Goal: Task Accomplishment & Management: Use online tool/utility

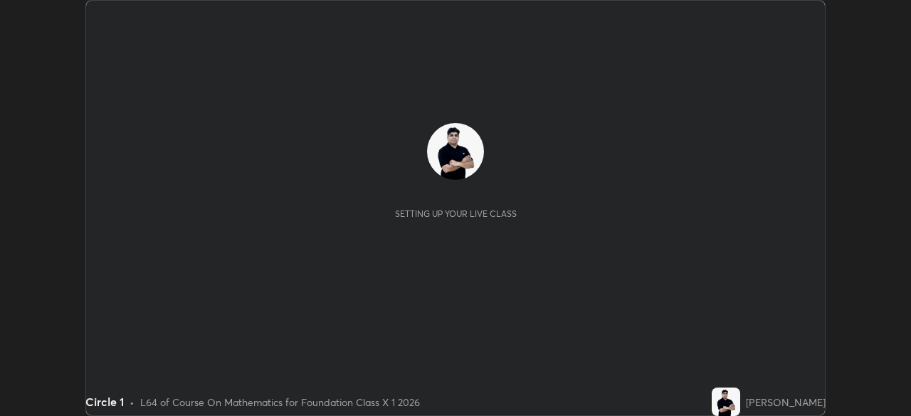
scroll to position [416, 910]
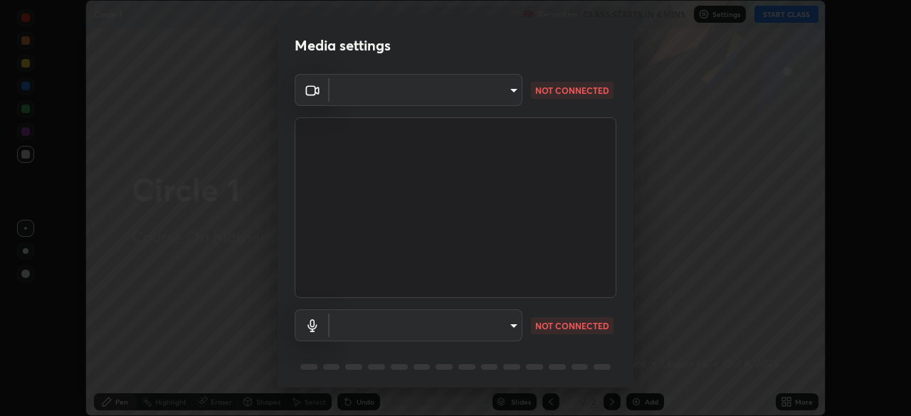
type input "7db3104c3122a209b332b64619111aa91615a24fb0de166504fa5909fce8eb30"
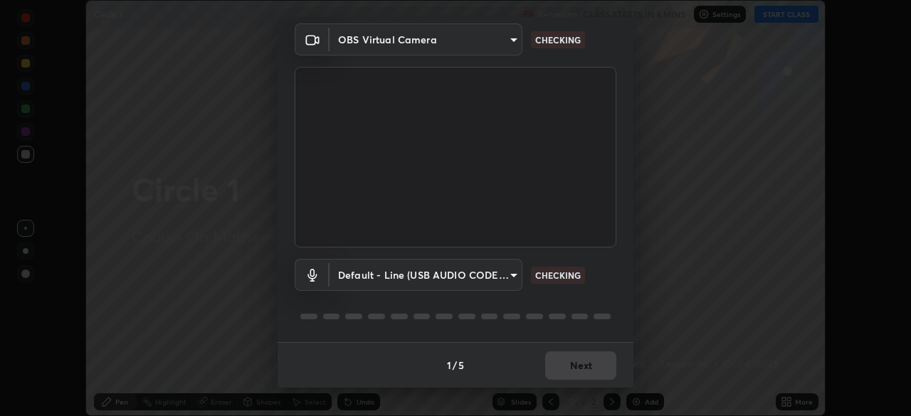
click at [472, 282] on body "Erase all Circle 1 Recording CLASS STARTS IN 4 MINS Settings START CLASS Settin…" at bounding box center [455, 208] width 911 height 416
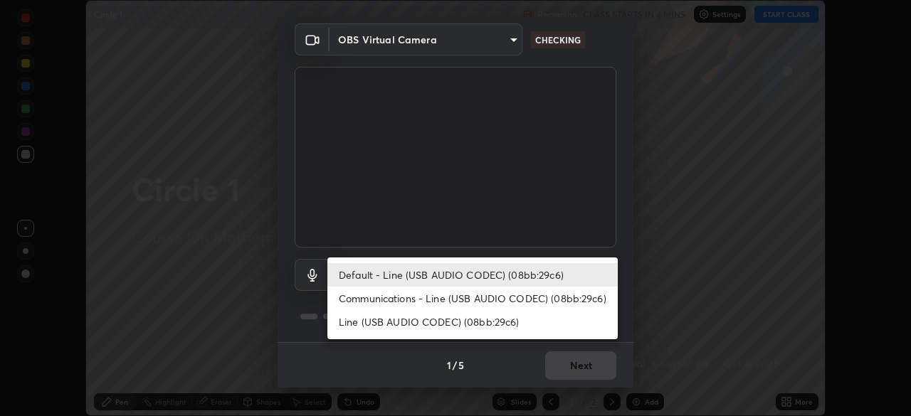
click at [465, 298] on li "Communications - Line (USB AUDIO CODEC) (08bb:29c6)" at bounding box center [472, 298] width 290 height 23
type input "communications"
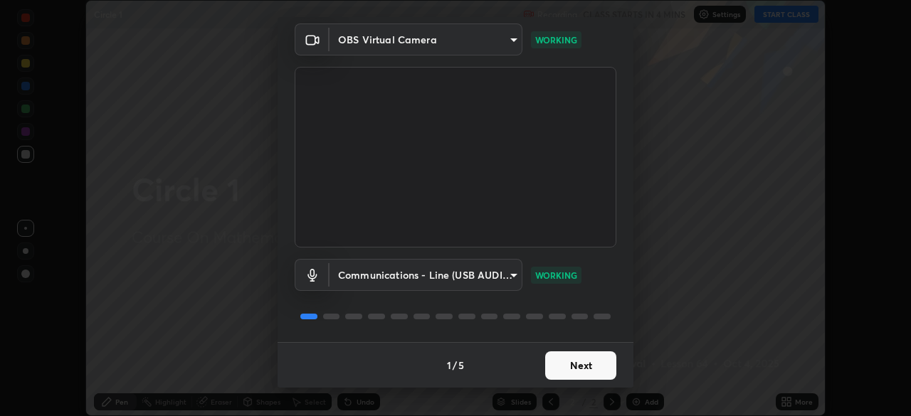
click at [573, 361] on button "Next" at bounding box center [580, 365] width 71 height 28
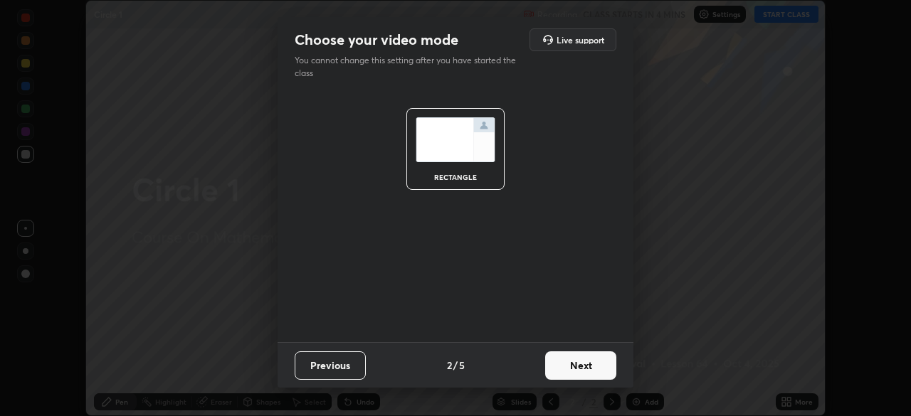
scroll to position [0, 0]
click at [579, 370] on button "Next" at bounding box center [580, 365] width 71 height 28
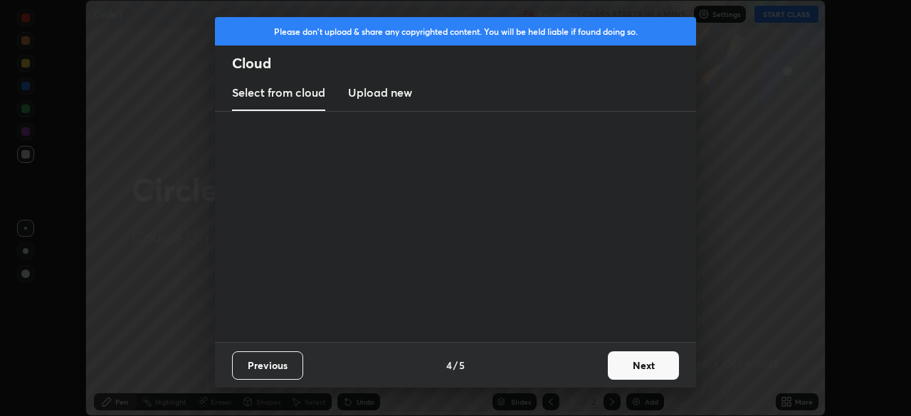
click at [603, 368] on div "Previous 4 / 5 Next" at bounding box center [455, 365] width 481 height 46
click at [626, 361] on button "Next" at bounding box center [643, 365] width 71 height 28
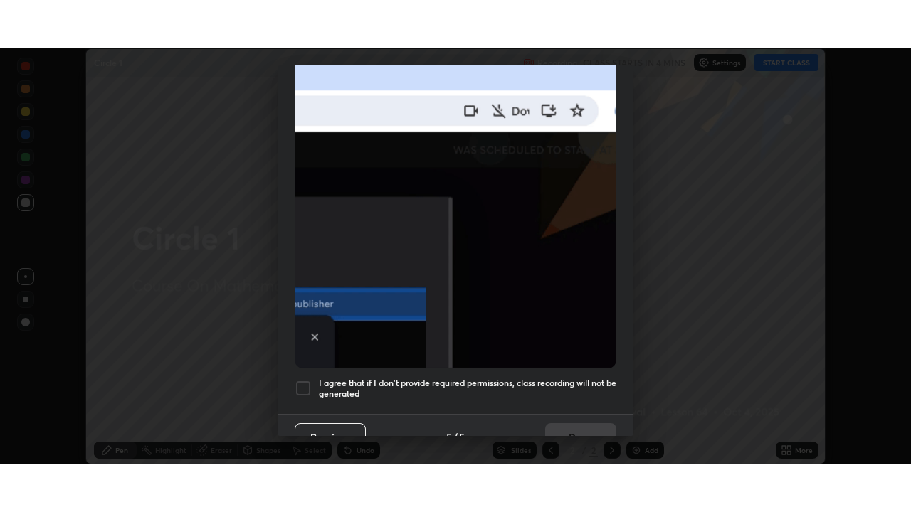
scroll to position [341, 0]
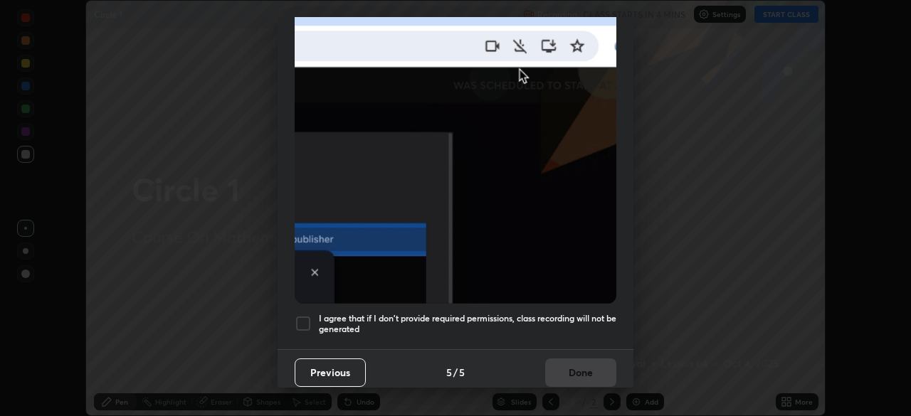
click at [307, 315] on div at bounding box center [303, 323] width 17 height 17
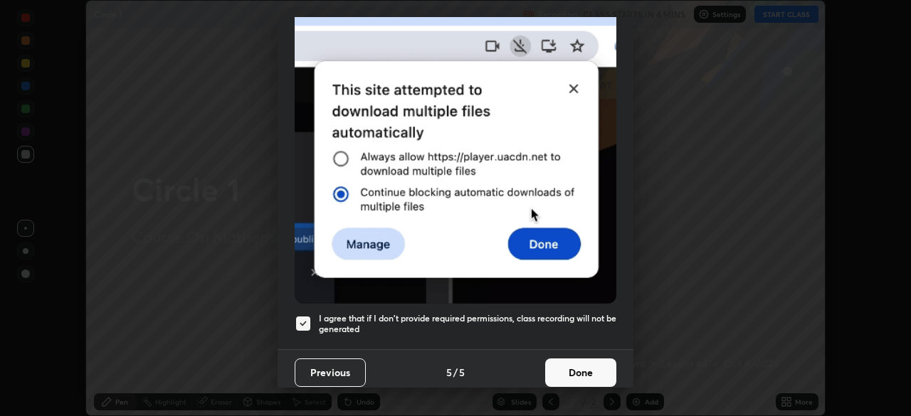
click at [562, 369] on button "Done" at bounding box center [580, 373] width 71 height 28
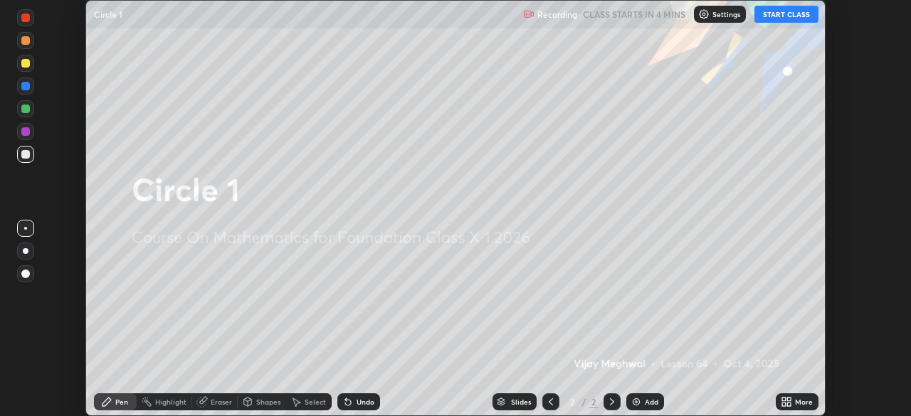
click at [785, 18] on button "START CLASS" at bounding box center [786, 14] width 64 height 17
click at [791, 400] on icon at bounding box center [786, 401] width 11 height 11
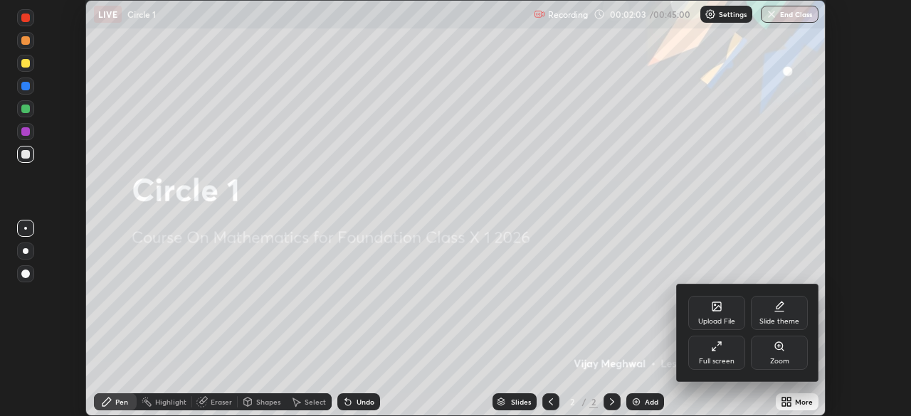
click at [729, 352] on div "Full screen" at bounding box center [716, 353] width 57 height 34
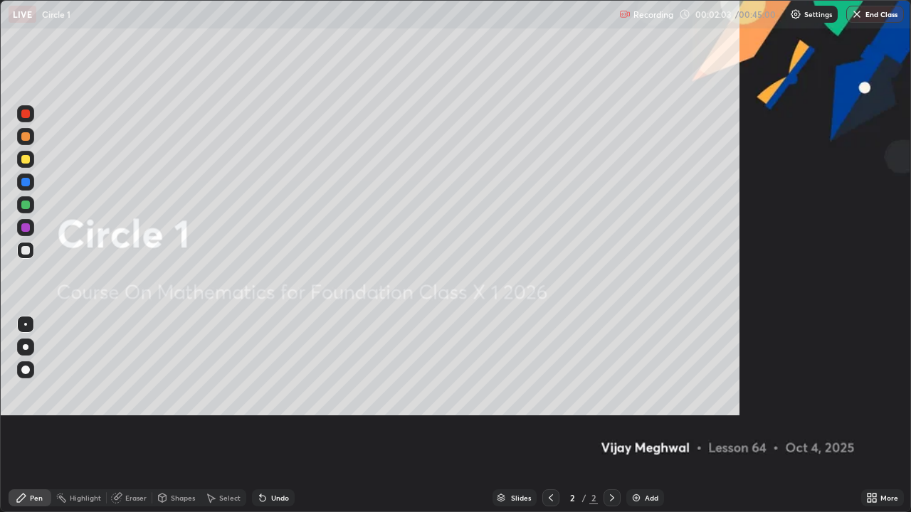
scroll to position [512, 911]
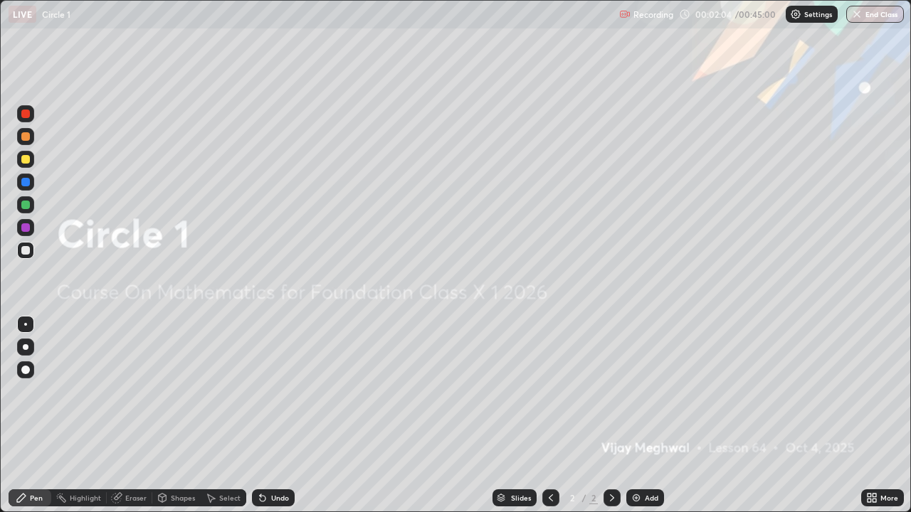
click at [640, 416] on img at bounding box center [635, 497] width 11 height 11
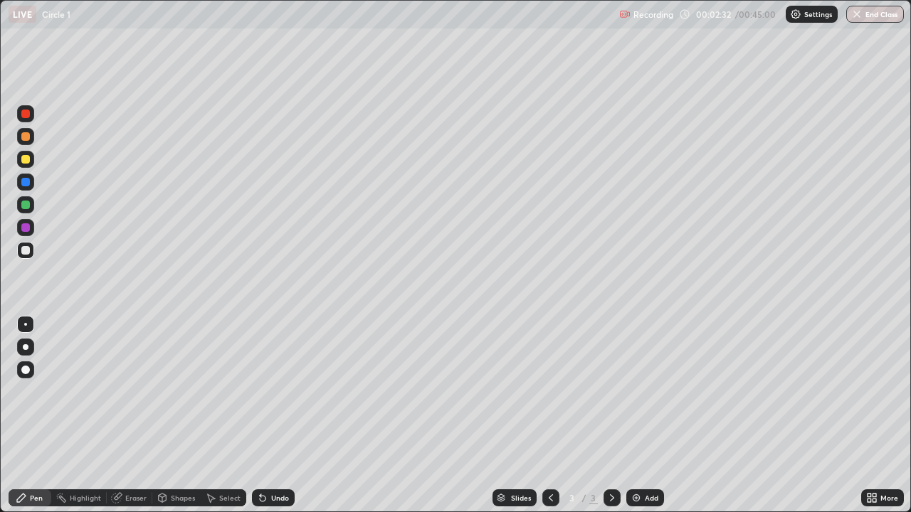
click at [169, 416] on div "Shapes" at bounding box center [176, 498] width 48 height 17
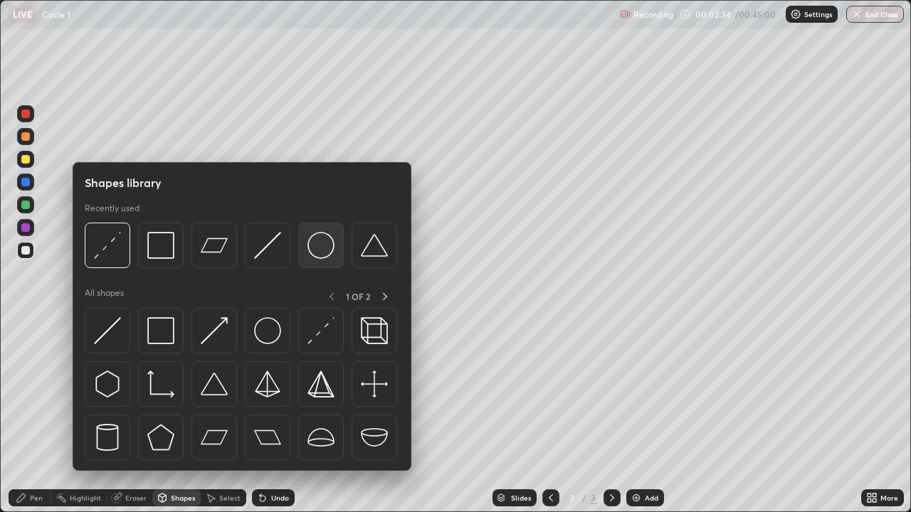
click at [329, 247] on img at bounding box center [320, 245] width 27 height 27
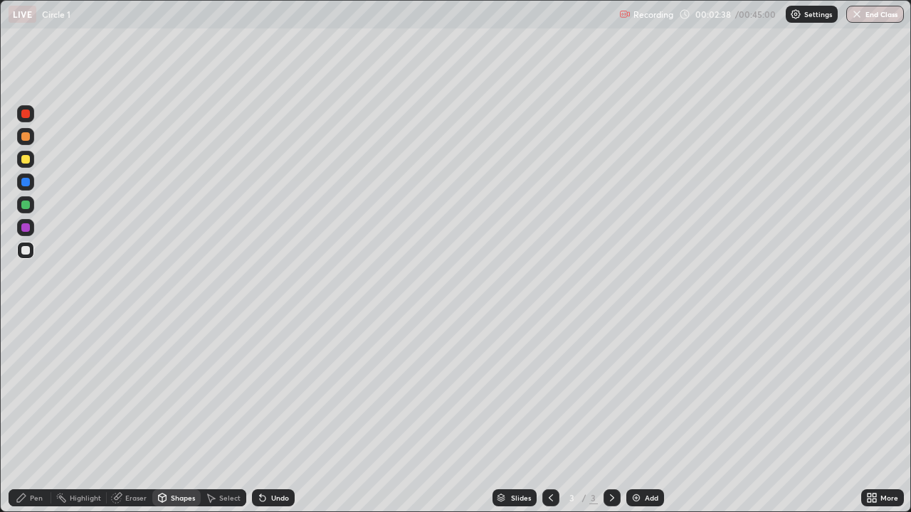
click at [43, 416] on div "Pen" at bounding box center [30, 498] width 43 height 28
click at [27, 226] on div at bounding box center [25, 227] width 9 height 9
click at [137, 416] on div "Eraser" at bounding box center [135, 497] width 21 height 7
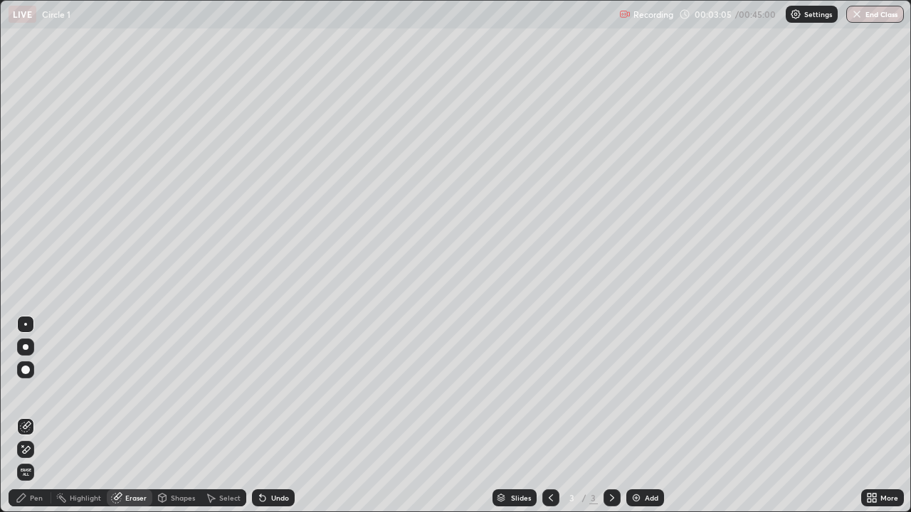
click at [165, 416] on icon at bounding box center [163, 497] width 8 height 2
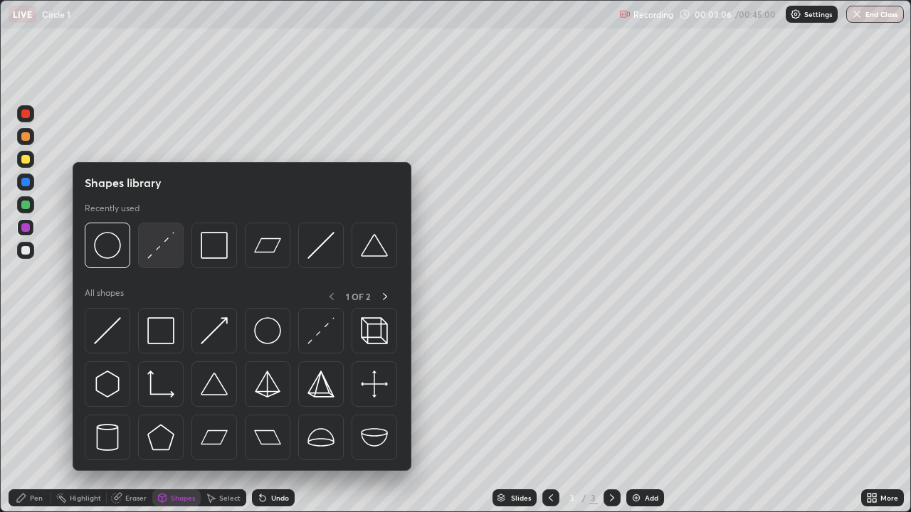
click at [163, 248] on img at bounding box center [160, 245] width 27 height 27
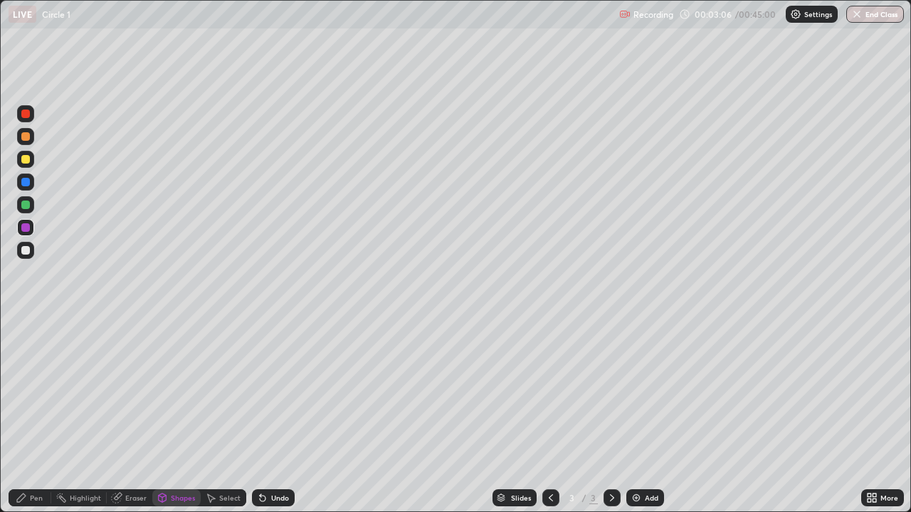
click at [24, 114] on div at bounding box center [25, 114] width 9 height 9
click at [28, 416] on div "Pen" at bounding box center [30, 498] width 43 height 17
click at [26, 249] on div at bounding box center [25, 250] width 9 height 9
click at [22, 166] on div at bounding box center [25, 159] width 17 height 17
click at [179, 416] on div "Shapes" at bounding box center [183, 497] width 24 height 7
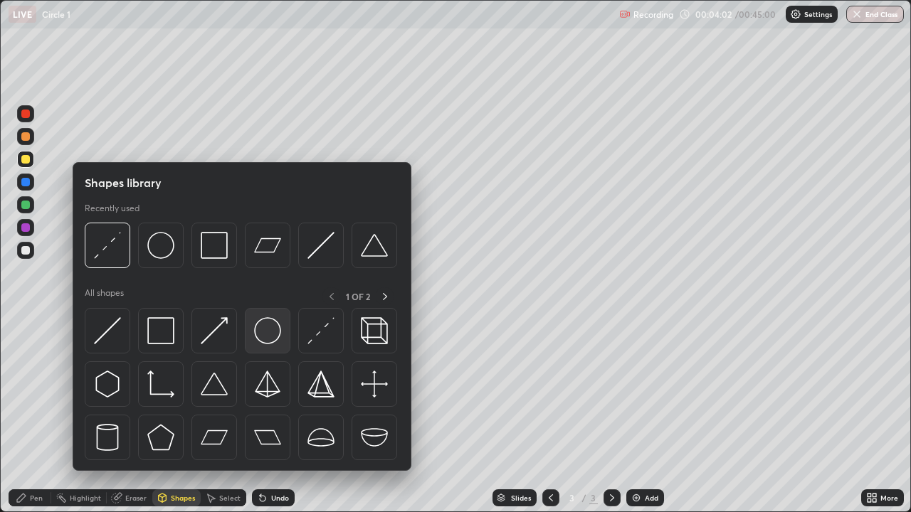
click at [269, 337] on img at bounding box center [267, 330] width 27 height 27
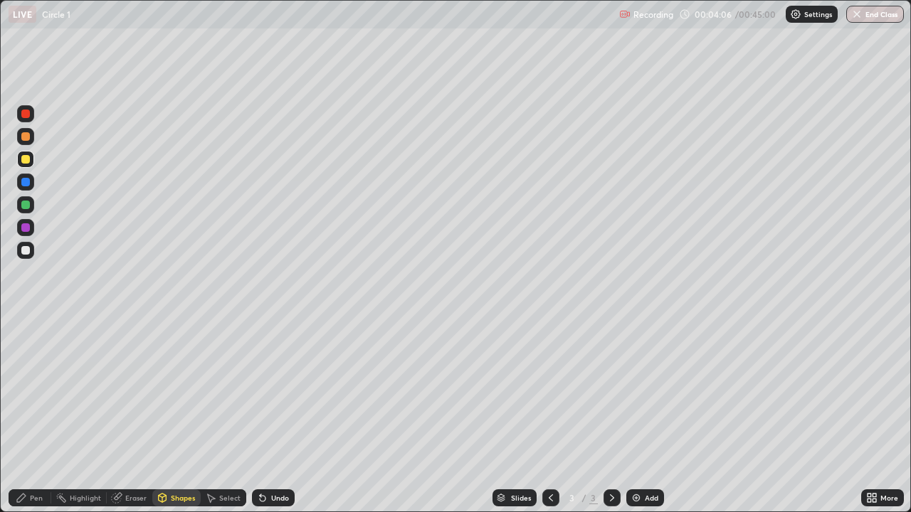
click at [166, 416] on icon at bounding box center [162, 497] width 11 height 11
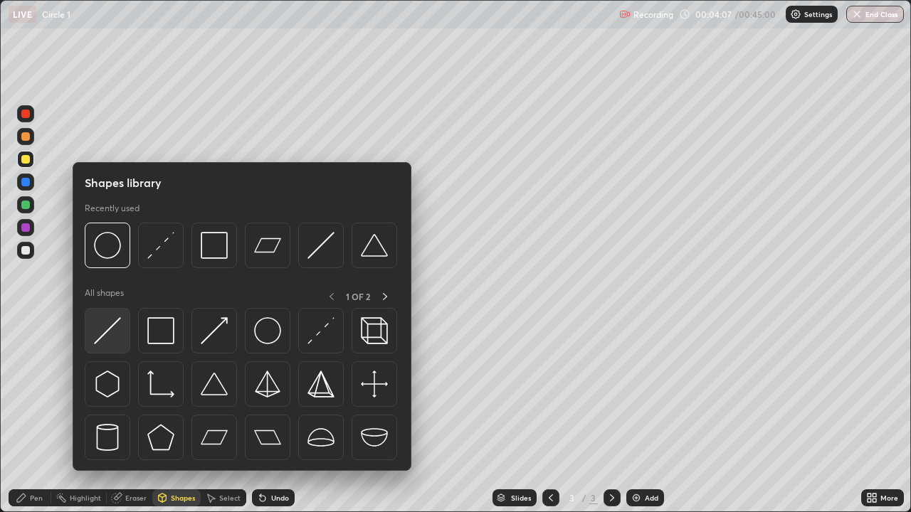
click at [105, 333] on img at bounding box center [107, 330] width 27 height 27
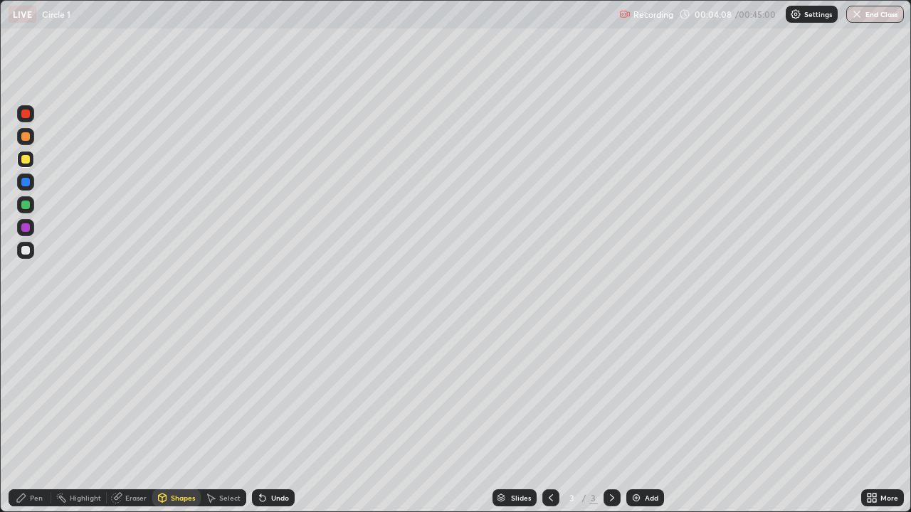
click at [26, 248] on div at bounding box center [25, 250] width 9 height 9
click at [23, 207] on div at bounding box center [25, 205] width 9 height 9
click at [29, 416] on div "Pen" at bounding box center [30, 498] width 43 height 17
click at [23, 162] on div at bounding box center [25, 159] width 9 height 9
click at [30, 144] on div at bounding box center [25, 136] width 17 height 17
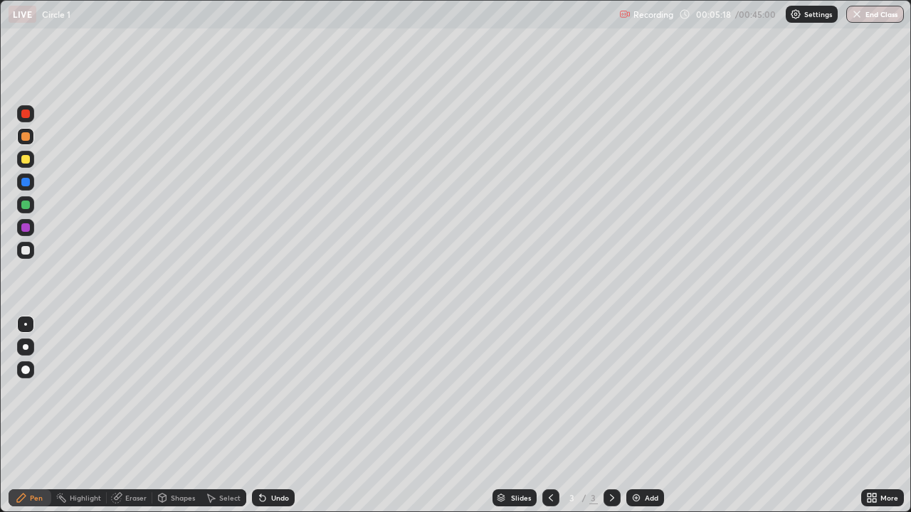
click at [171, 416] on div "Shapes" at bounding box center [183, 497] width 24 height 7
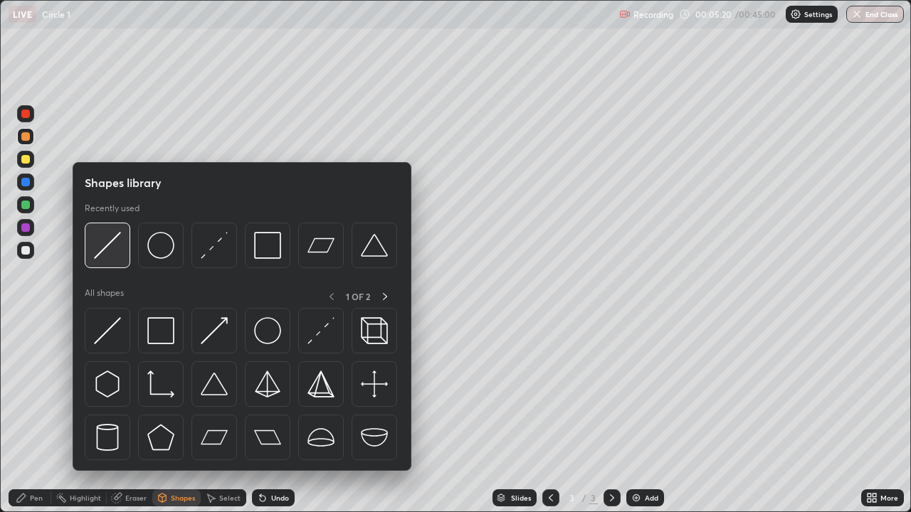
click at [118, 250] on img at bounding box center [107, 245] width 27 height 27
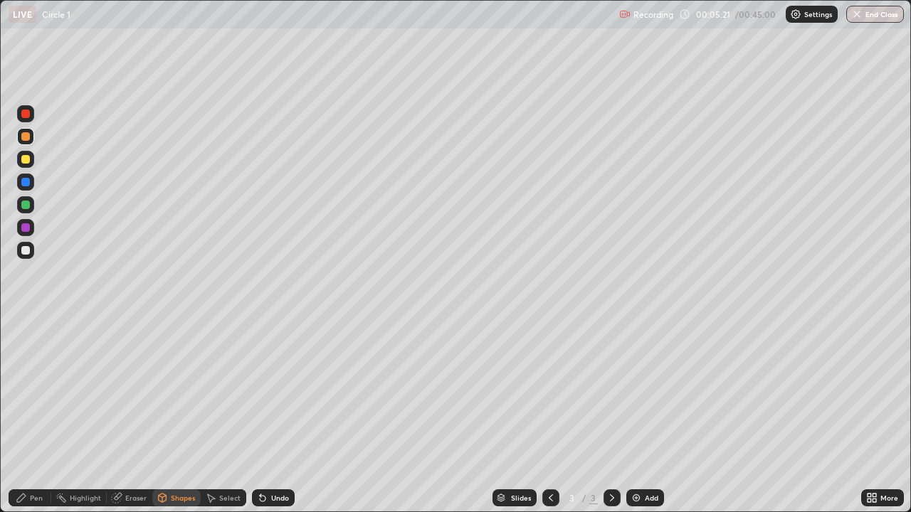
click at [23, 113] on div at bounding box center [25, 114] width 9 height 9
click at [42, 416] on div "Pen" at bounding box center [36, 497] width 13 height 7
click at [26, 250] on div at bounding box center [25, 250] width 9 height 9
click at [21, 162] on div at bounding box center [25, 159] width 9 height 9
click at [162, 416] on icon at bounding box center [162, 499] width 0 height 5
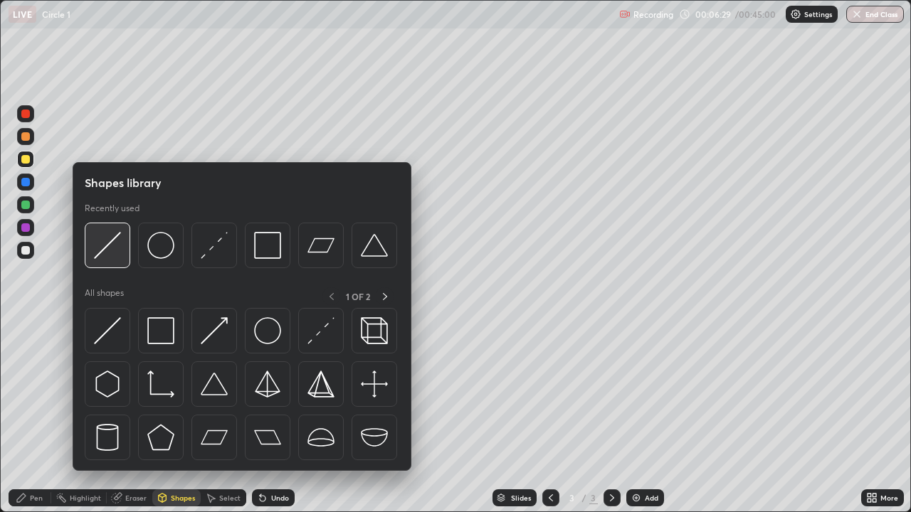
click at [97, 255] on img at bounding box center [107, 245] width 27 height 27
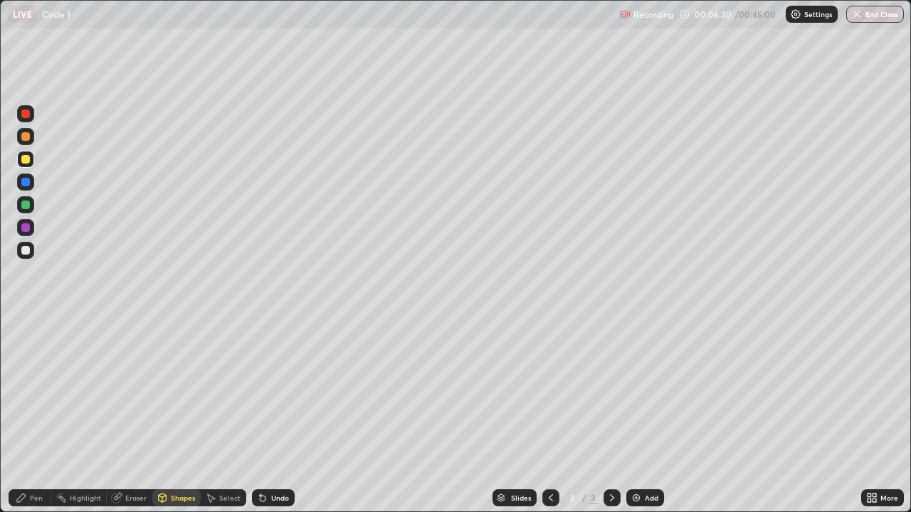
click at [29, 207] on div at bounding box center [25, 205] width 9 height 9
click at [32, 416] on div "Pen" at bounding box center [36, 497] width 13 height 7
click at [649, 416] on div "Add" at bounding box center [652, 497] width 14 height 7
click at [188, 416] on div "Shapes" at bounding box center [183, 497] width 24 height 7
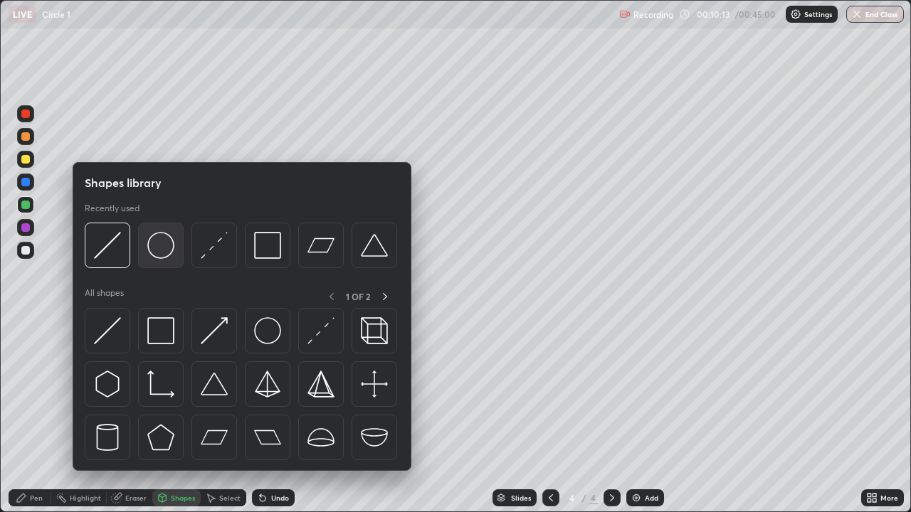
click at [167, 253] on img at bounding box center [160, 245] width 27 height 27
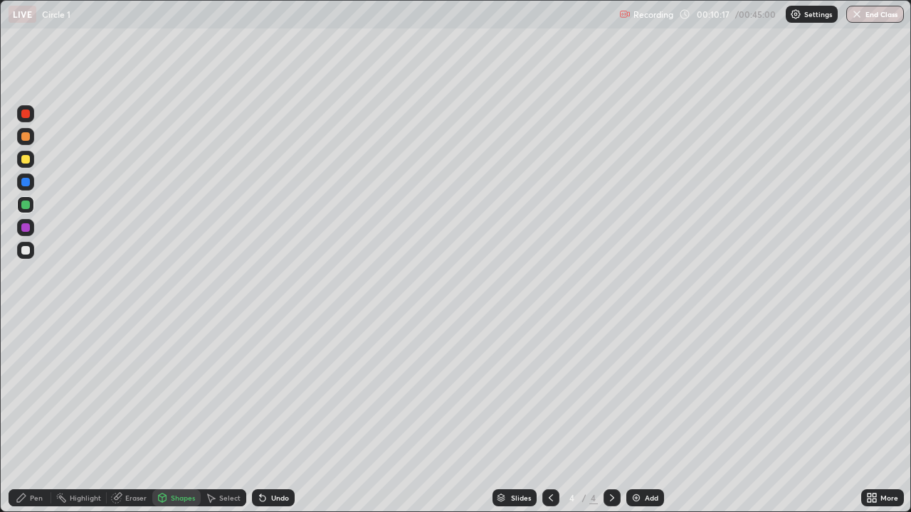
click at [179, 416] on div "Shapes" at bounding box center [183, 497] width 24 height 7
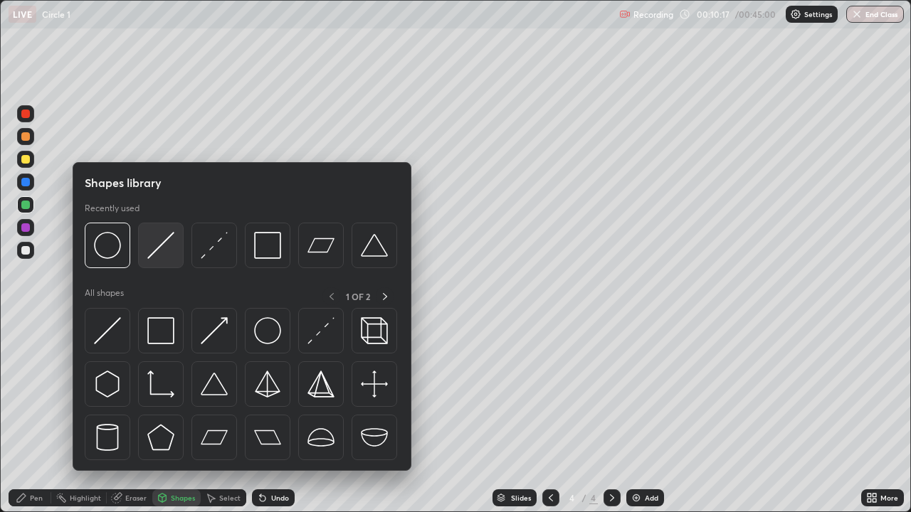
click at [159, 247] on img at bounding box center [160, 245] width 27 height 27
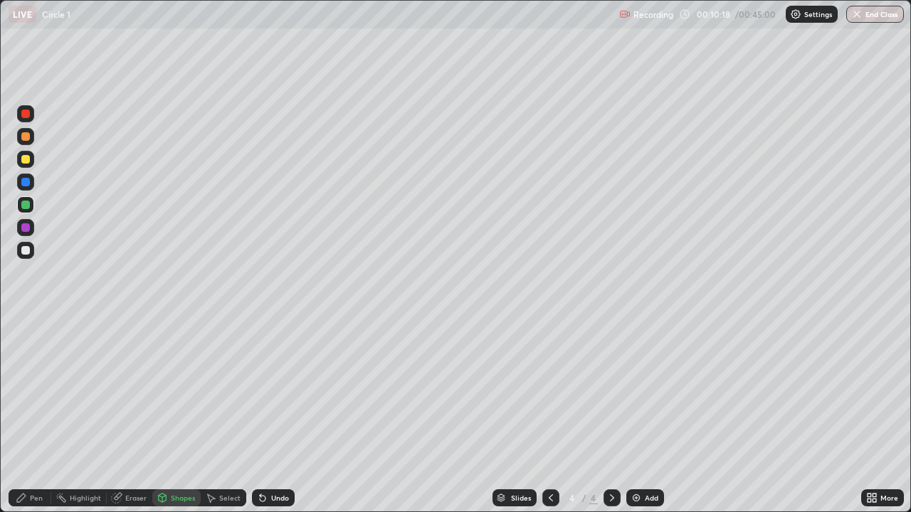
click at [26, 249] on div at bounding box center [25, 250] width 9 height 9
click at [33, 416] on div "Pen" at bounding box center [30, 498] width 43 height 17
click at [271, 416] on div "Undo" at bounding box center [280, 497] width 18 height 7
click at [274, 416] on div "Undo" at bounding box center [273, 498] width 43 height 17
click at [209, 416] on icon at bounding box center [212, 498] width 8 height 9
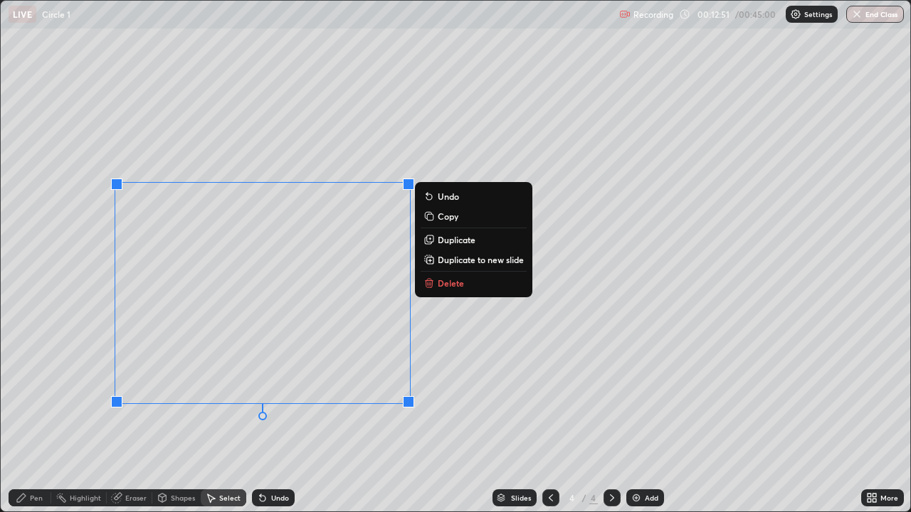
click at [438, 288] on p "Delete" at bounding box center [451, 282] width 26 height 11
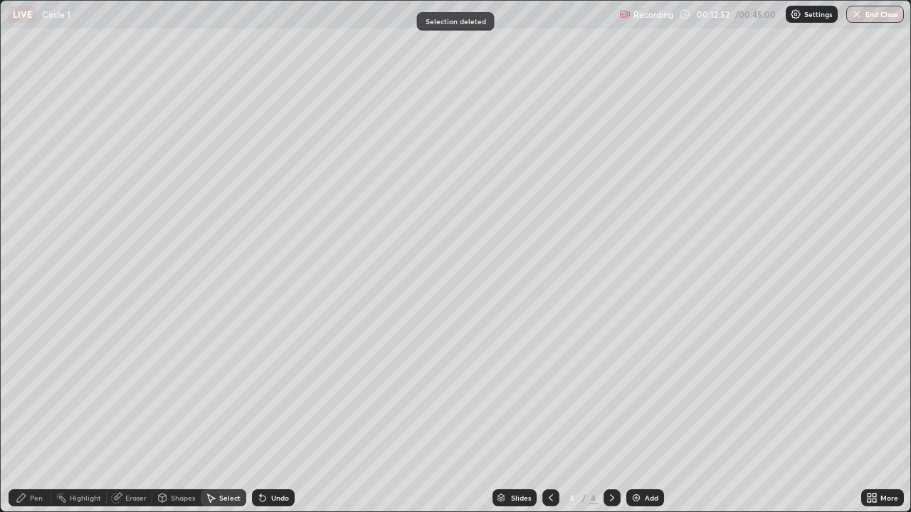
click at [25, 416] on icon at bounding box center [21, 497] width 11 height 11
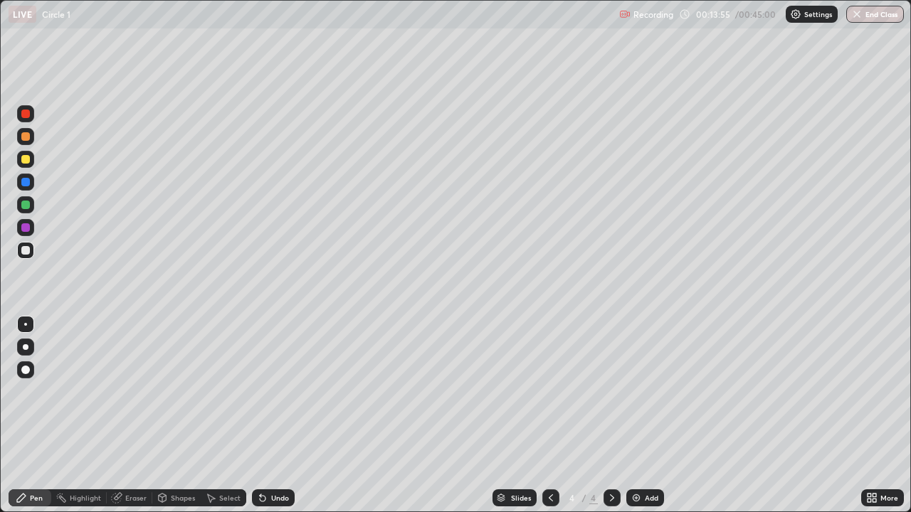
click at [24, 159] on div at bounding box center [25, 159] width 9 height 9
click at [21, 142] on div at bounding box center [25, 136] width 17 height 17
click at [227, 416] on div "Select" at bounding box center [229, 497] width 21 height 7
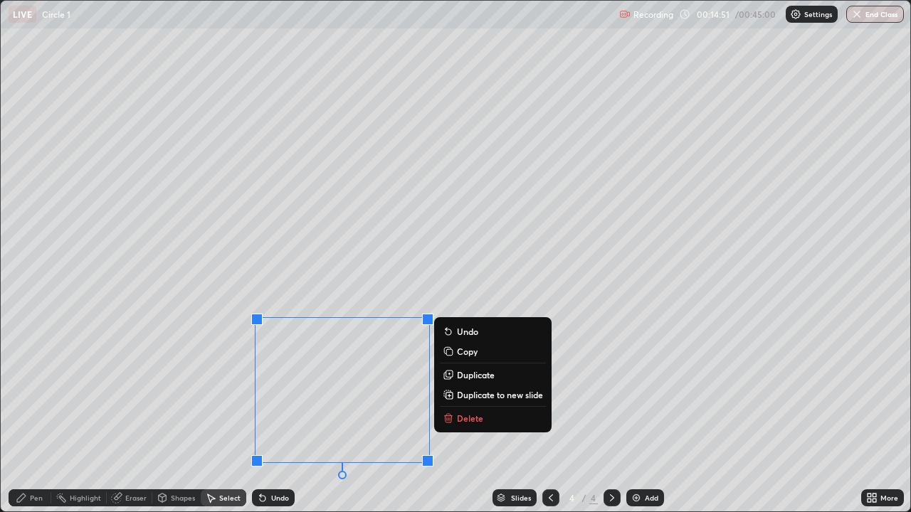
click at [461, 416] on p "Delete" at bounding box center [470, 418] width 26 height 11
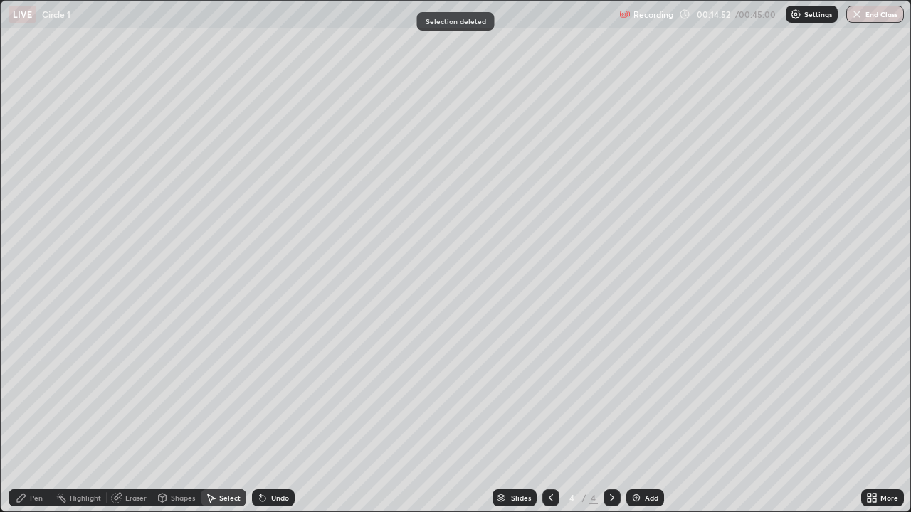
click at [38, 416] on div "Pen" at bounding box center [36, 497] width 13 height 7
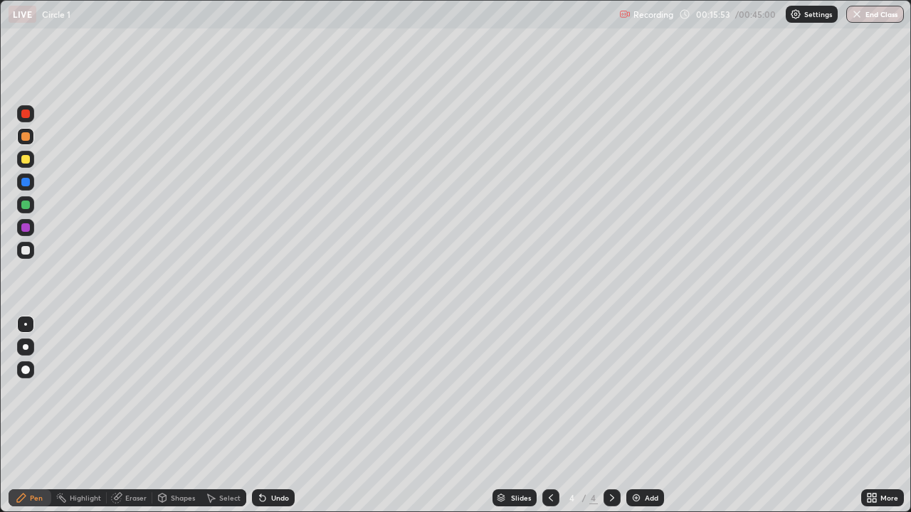
click at [273, 416] on div "Undo" at bounding box center [273, 498] width 43 height 17
click at [272, 416] on div "Undo" at bounding box center [280, 497] width 18 height 7
click at [265, 416] on icon at bounding box center [262, 497] width 11 height 11
click at [260, 416] on icon at bounding box center [260, 494] width 1 height 1
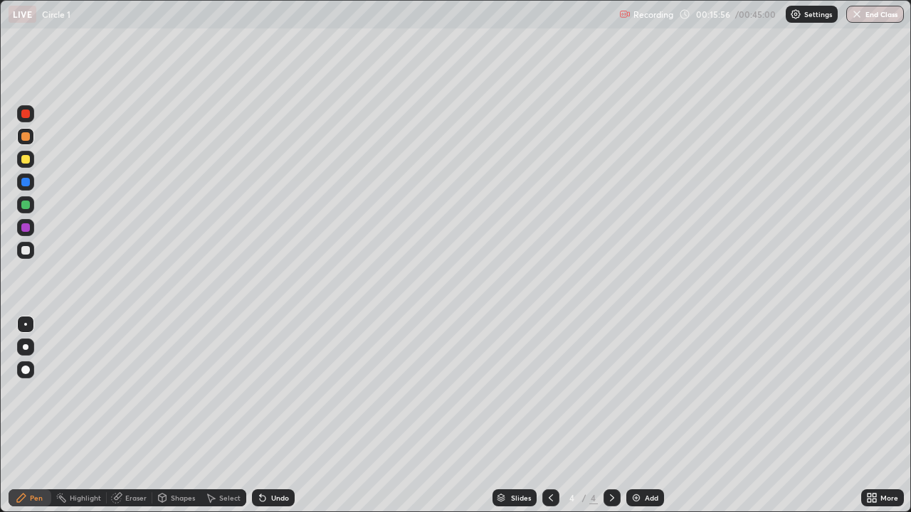
click at [260, 416] on icon at bounding box center [260, 494] width 1 height 1
click at [260, 416] on div "Undo" at bounding box center [273, 498] width 43 height 17
click at [24, 162] on div at bounding box center [25, 159] width 9 height 9
click at [641, 416] on div "Add" at bounding box center [645, 498] width 38 height 17
click at [177, 416] on div "Shapes" at bounding box center [183, 497] width 24 height 7
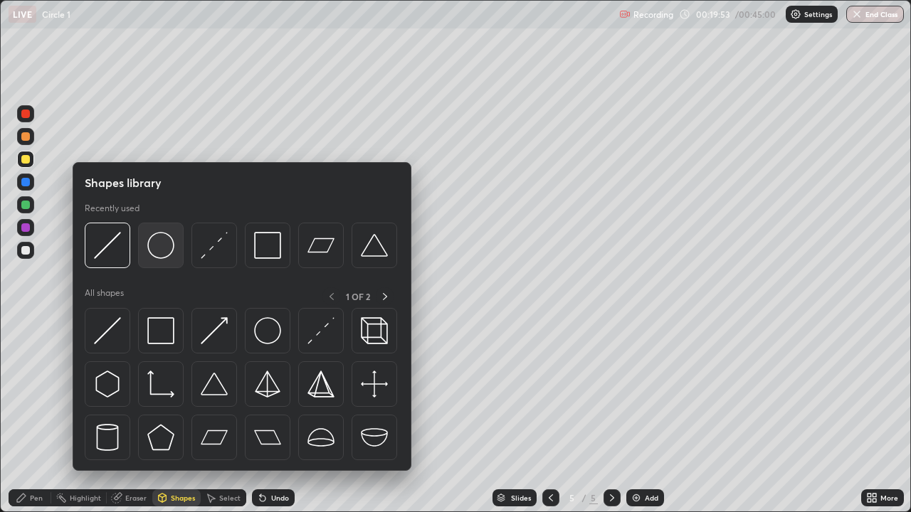
click at [162, 250] on img at bounding box center [160, 245] width 27 height 27
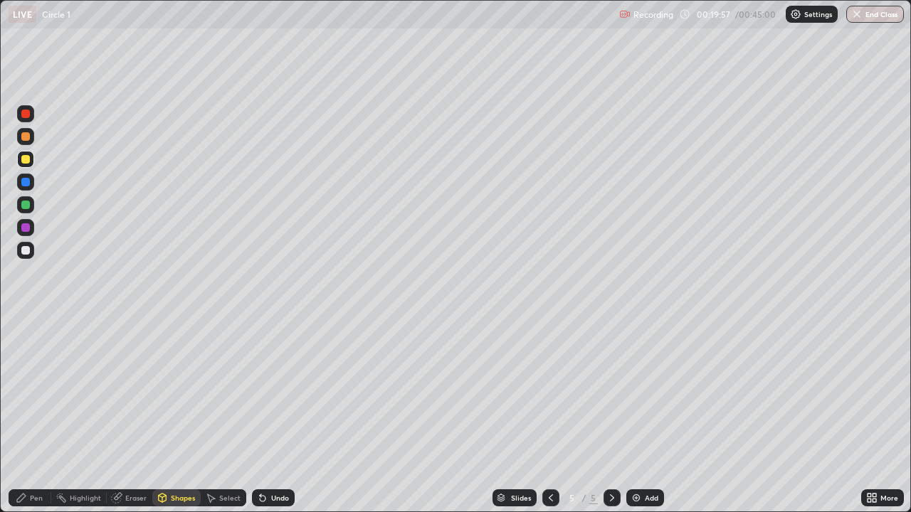
click at [35, 416] on div "Pen" at bounding box center [30, 498] width 43 height 28
click at [26, 250] on div at bounding box center [25, 250] width 9 height 9
click at [167, 416] on div "Shapes" at bounding box center [176, 498] width 48 height 17
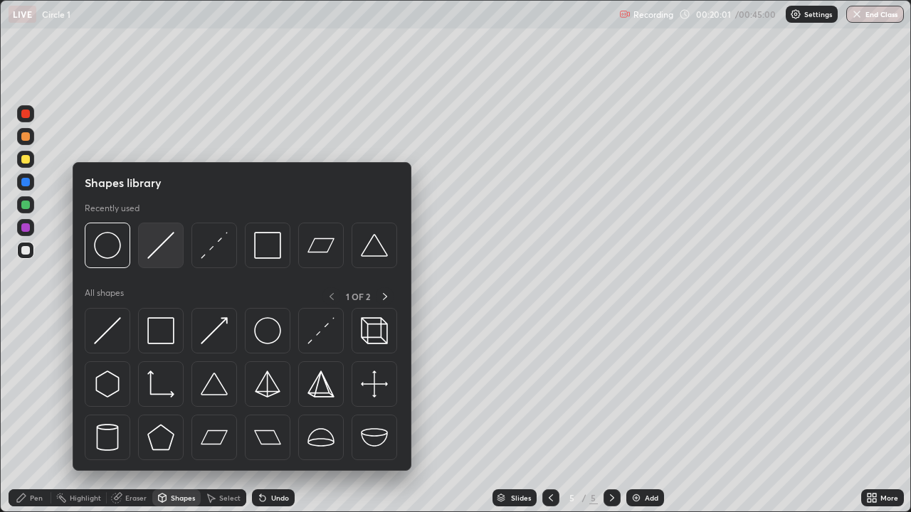
click at [167, 252] on img at bounding box center [160, 245] width 27 height 27
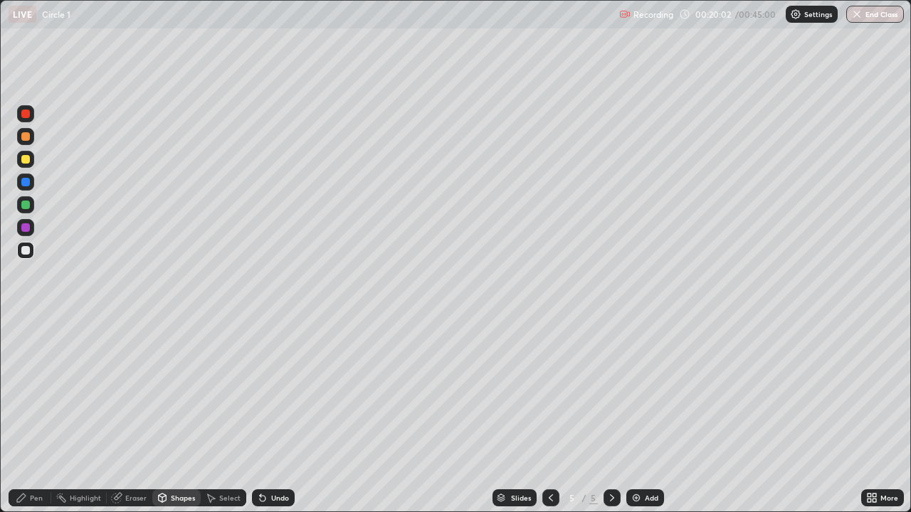
click at [23, 228] on div at bounding box center [25, 227] width 9 height 9
click at [41, 416] on div "Pen" at bounding box center [36, 497] width 13 height 7
click at [25, 162] on div at bounding box center [25, 159] width 9 height 9
click at [171, 416] on div "Shapes" at bounding box center [183, 497] width 24 height 7
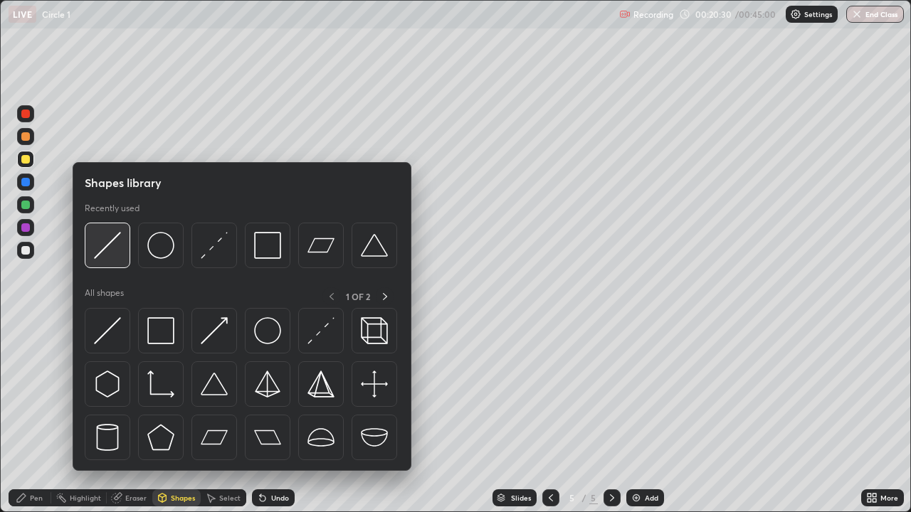
click at [110, 246] on img at bounding box center [107, 245] width 27 height 27
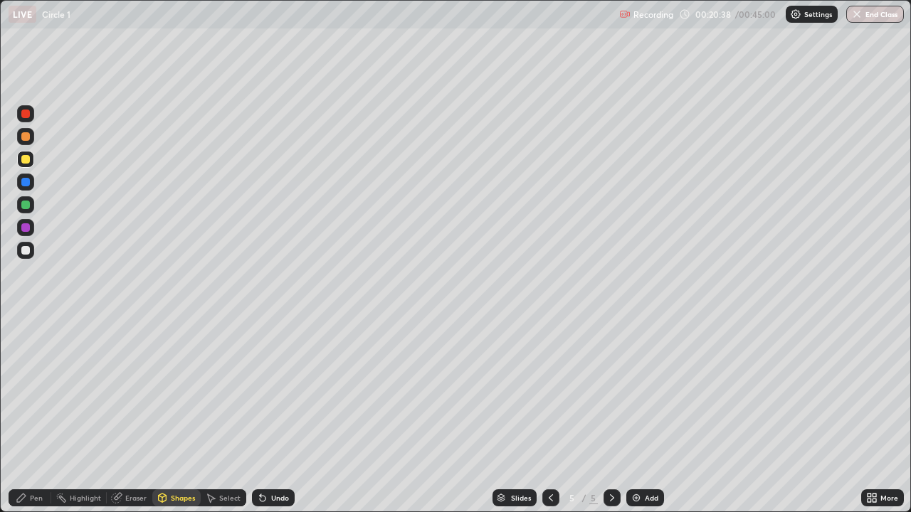
click at [26, 416] on icon at bounding box center [21, 497] width 11 height 11
click at [26, 250] on div at bounding box center [25, 250] width 9 height 9
click at [21, 159] on div at bounding box center [25, 159] width 9 height 9
click at [25, 140] on div at bounding box center [25, 136] width 9 height 9
click at [280, 416] on div "Undo" at bounding box center [273, 498] width 43 height 17
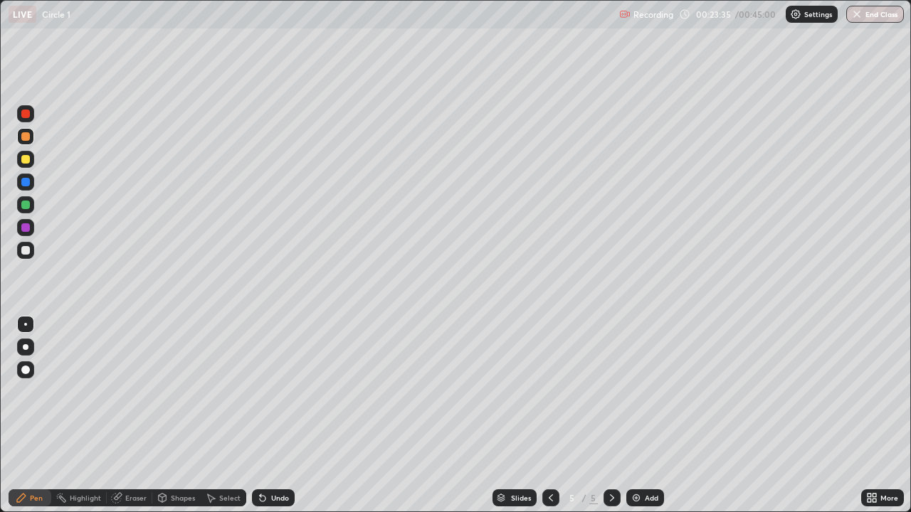
click at [280, 416] on div "Undo" at bounding box center [273, 498] width 43 height 17
click at [275, 416] on div "Undo" at bounding box center [280, 497] width 18 height 7
click at [282, 416] on div "Undo" at bounding box center [273, 498] width 43 height 17
click at [640, 416] on img at bounding box center [635, 497] width 11 height 11
click at [23, 166] on div at bounding box center [25, 159] width 17 height 17
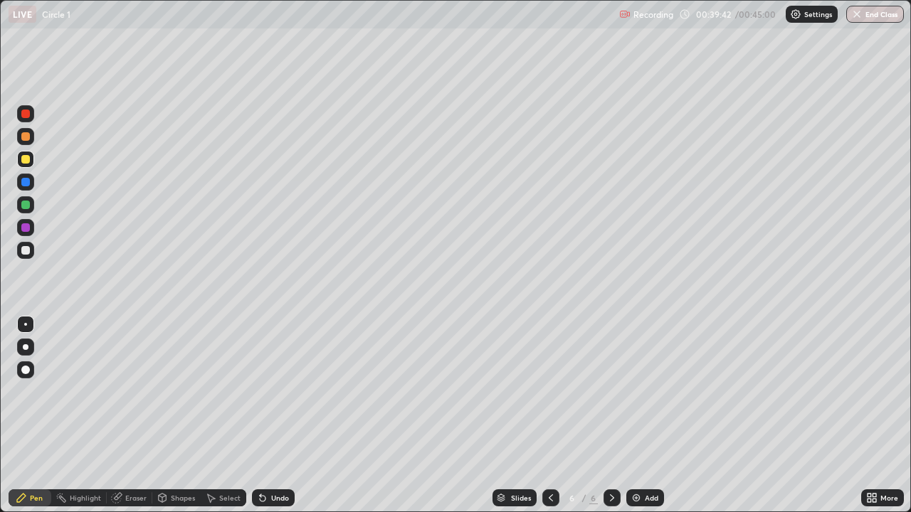
click at [549, 416] on icon at bounding box center [550, 497] width 11 height 11
click at [547, 416] on icon at bounding box center [550, 497] width 11 height 11
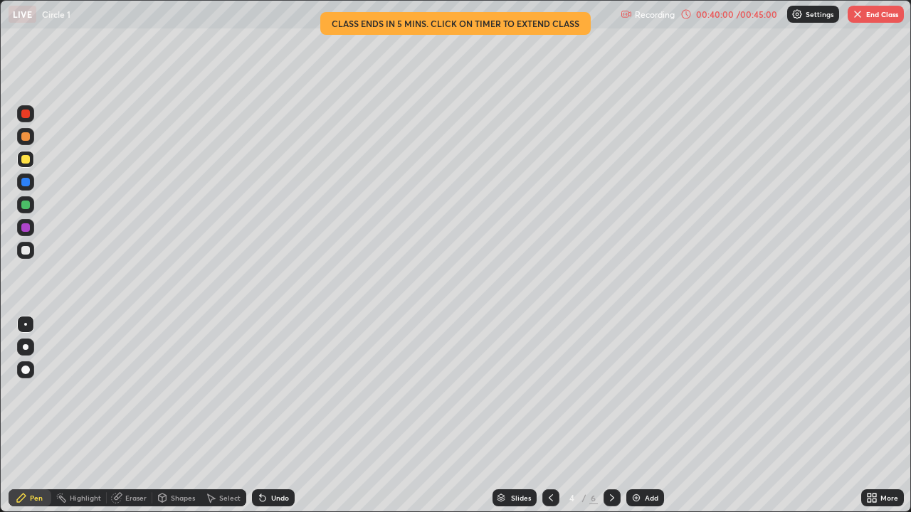
click at [610, 416] on icon at bounding box center [611, 497] width 11 height 11
click at [612, 416] on icon at bounding box center [612, 497] width 4 height 7
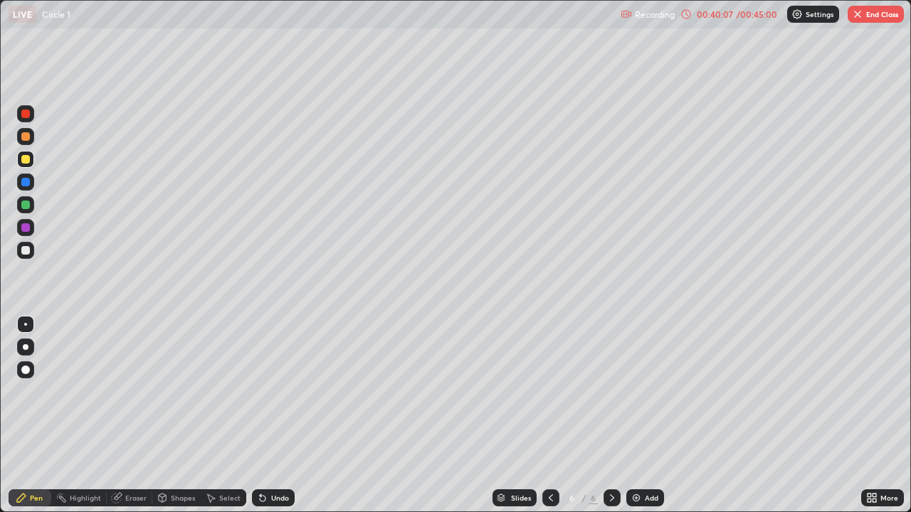
click at [879, 21] on button "End Class" at bounding box center [875, 14] width 56 height 17
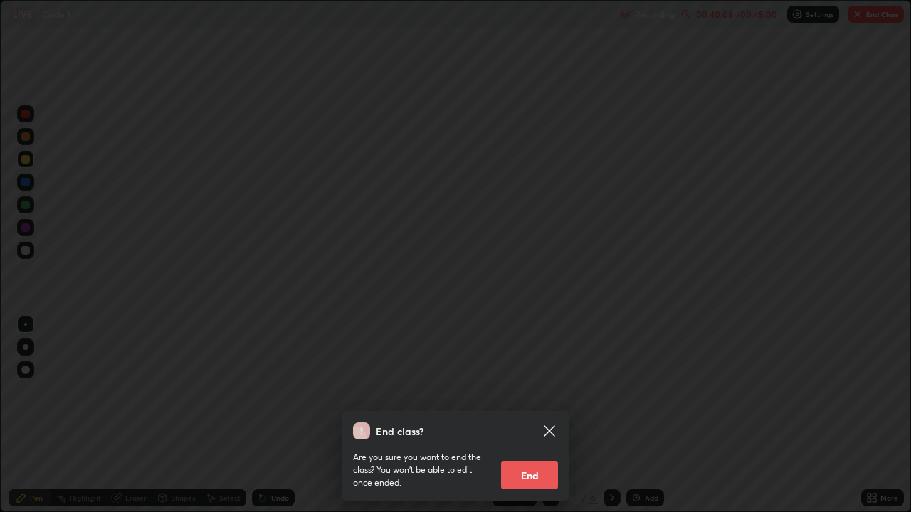
click at [541, 416] on button "End" at bounding box center [529, 475] width 57 height 28
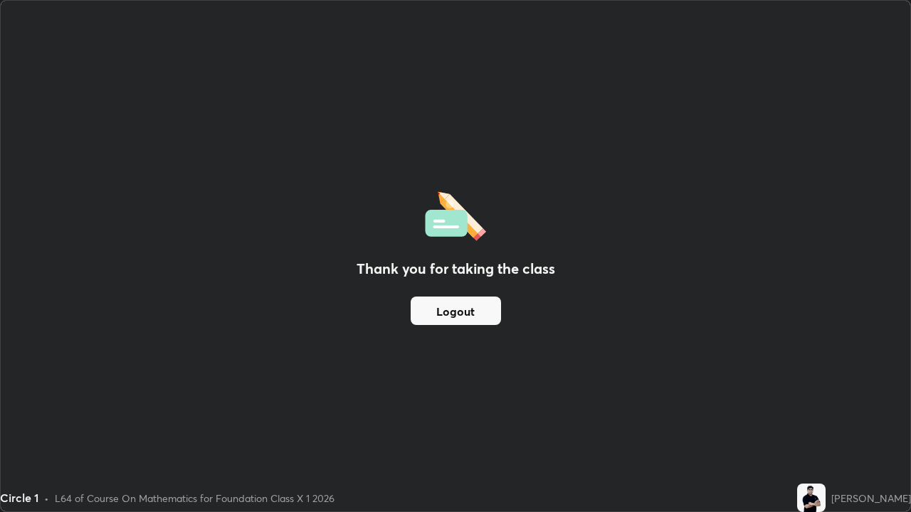
click at [470, 318] on button "Logout" at bounding box center [456, 311] width 90 height 28
click at [463, 317] on button "Logout" at bounding box center [456, 311] width 90 height 28
